Goal: Information Seeking & Learning: Learn about a topic

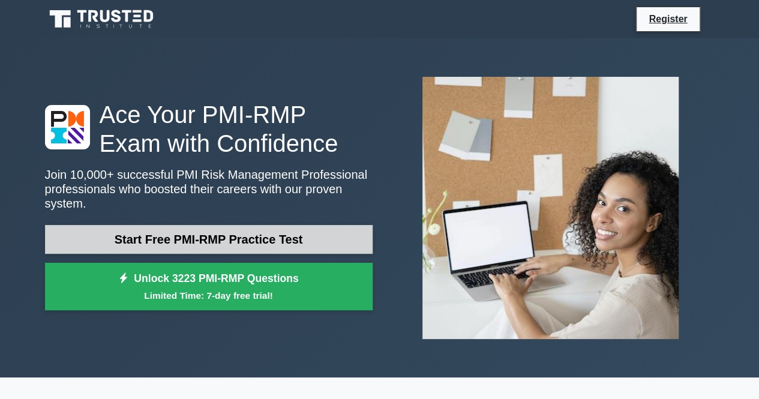
click at [282, 190] on div "Ace Your PMI-RMP Exam with Confidence Join 10,000+ successful PMI Risk Manageme…" at bounding box center [209, 208] width 342 height 217
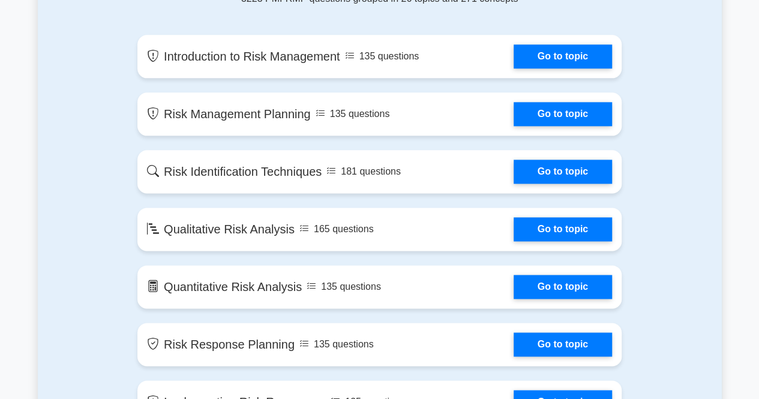
scroll to position [690, 0]
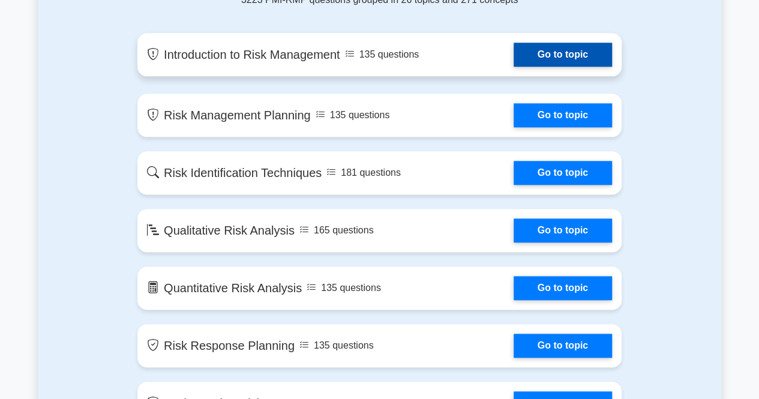
click at [571, 64] on link "Go to topic" at bounding box center [563, 55] width 98 height 24
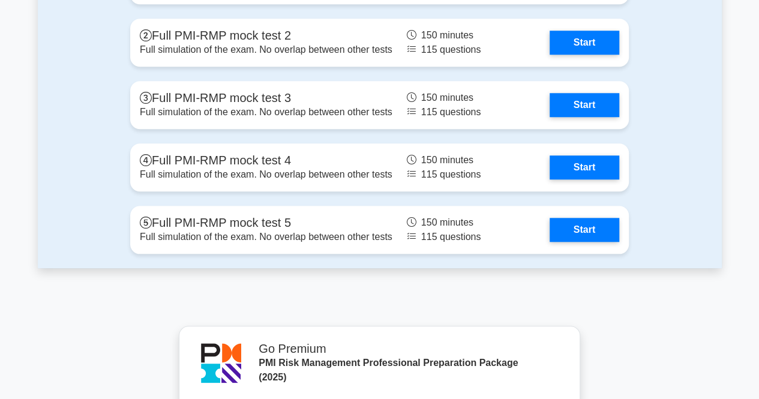
scroll to position [2506, 0]
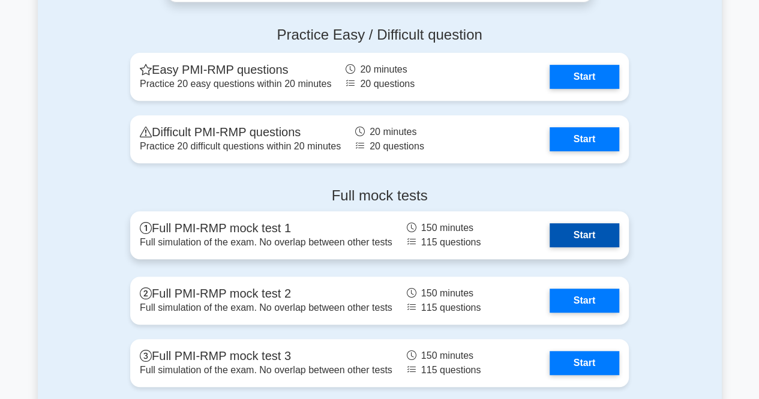
click at [571, 230] on link "Start" at bounding box center [585, 235] width 70 height 24
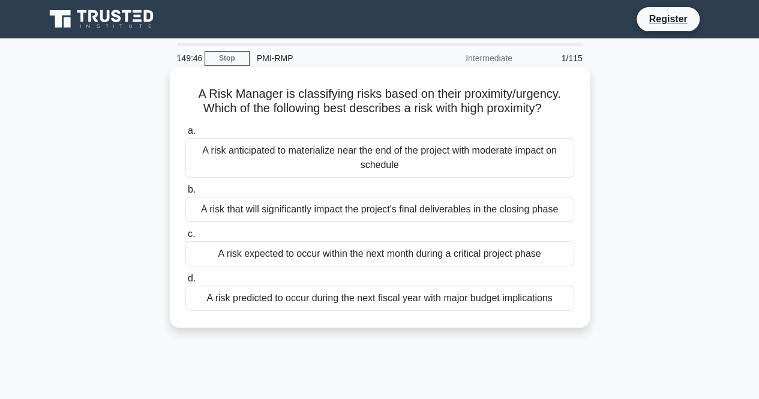
click at [361, 267] on div "a. A risk anticipated to materialize near the end of the project with moderate …" at bounding box center [379, 217] width 403 height 192
click at [352, 254] on div "A risk expected to occur within the next month during a critical project phase" at bounding box center [379, 253] width 389 height 25
click at [185, 238] on input "c. A risk expected to occur within the next month during a critical project pha…" at bounding box center [185, 234] width 0 height 8
